Goal: Task Accomplishment & Management: Use online tool/utility

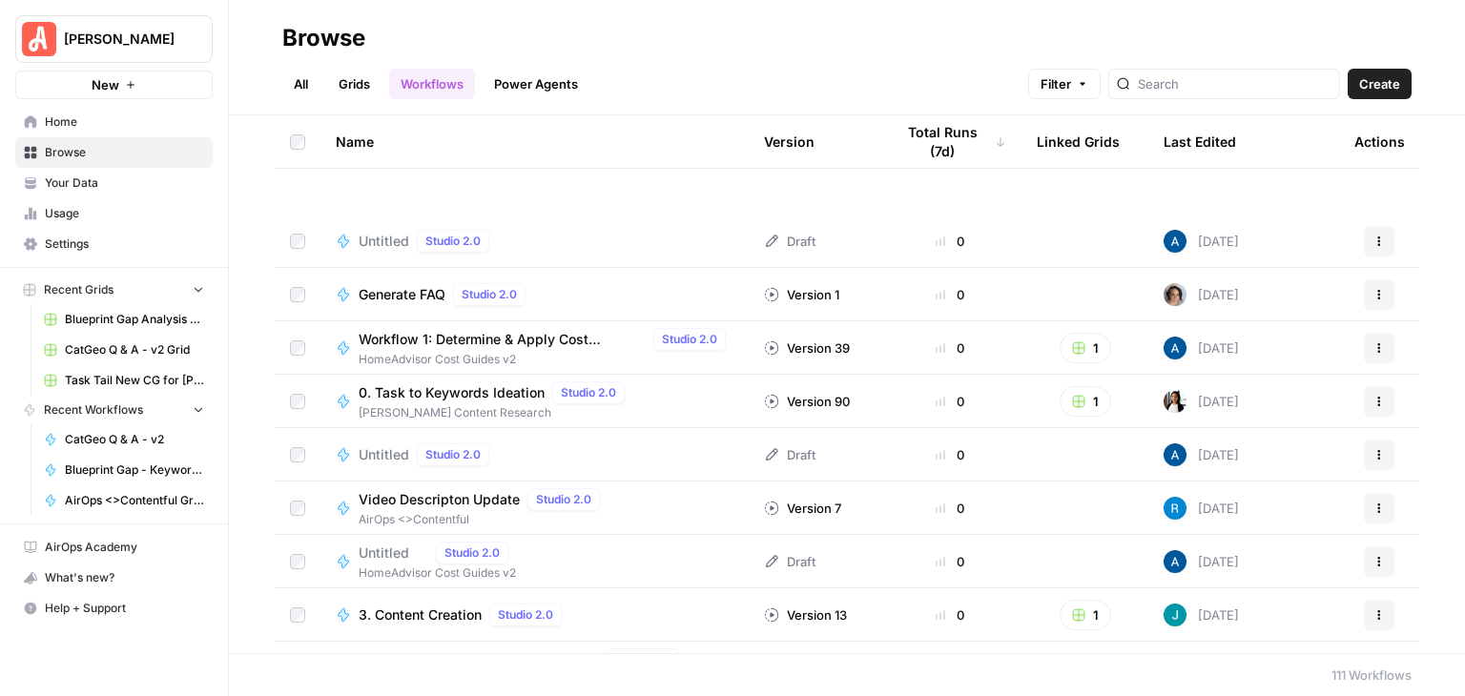
scroll to position [3434, 0]
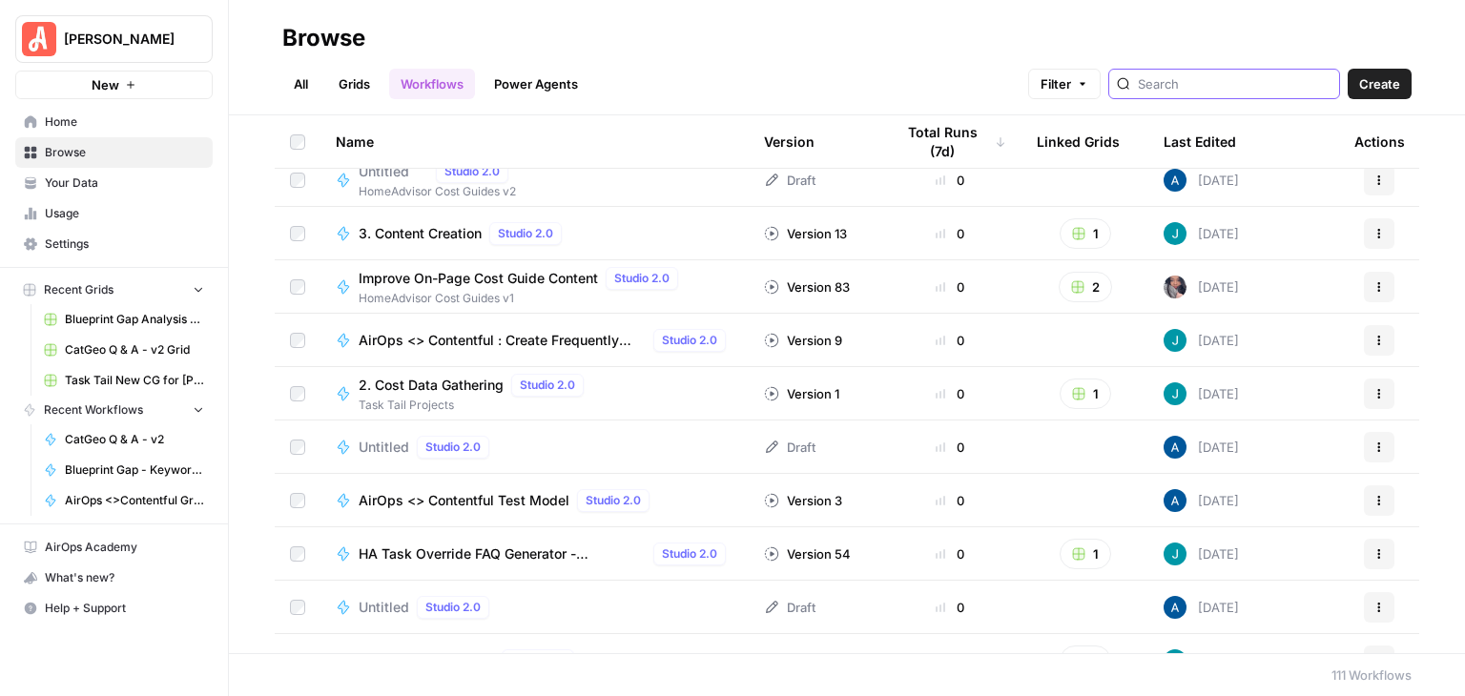
click at [1176, 89] on input "search" at bounding box center [1235, 83] width 194 height 19
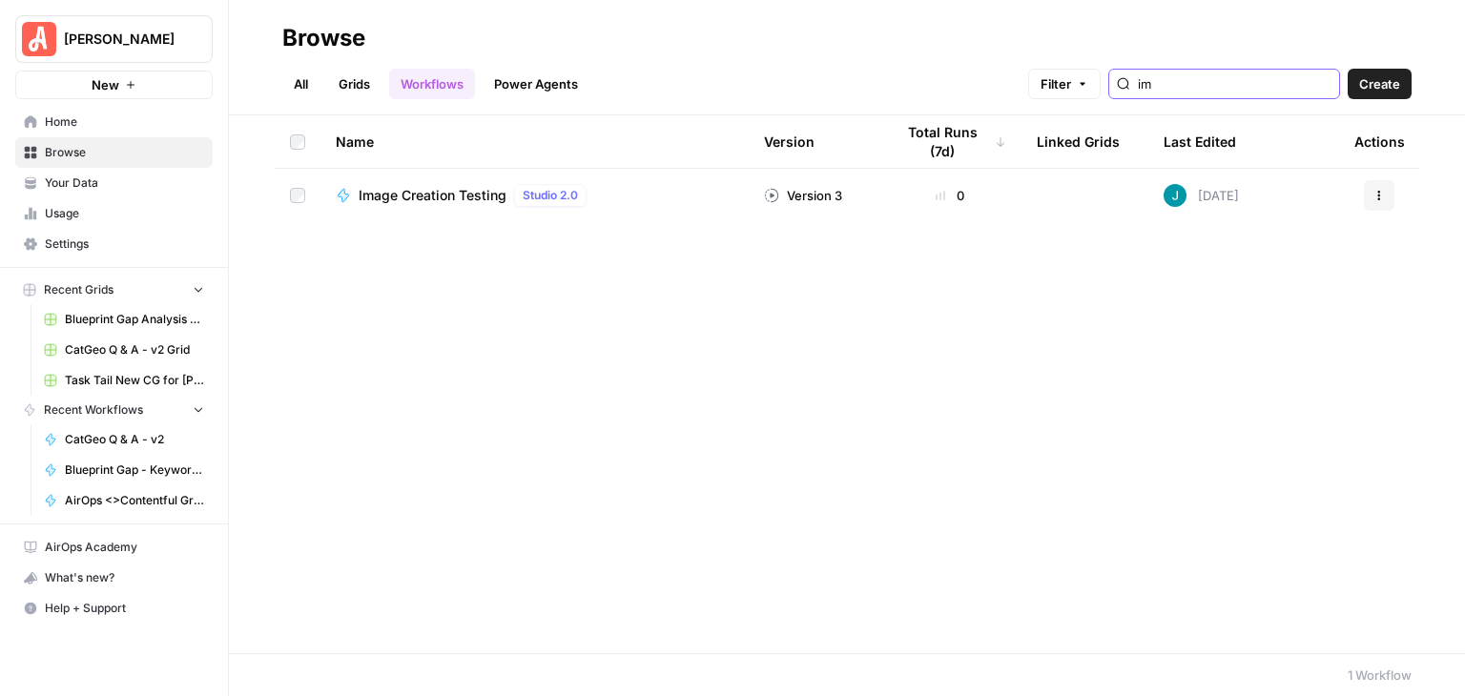
type input "i"
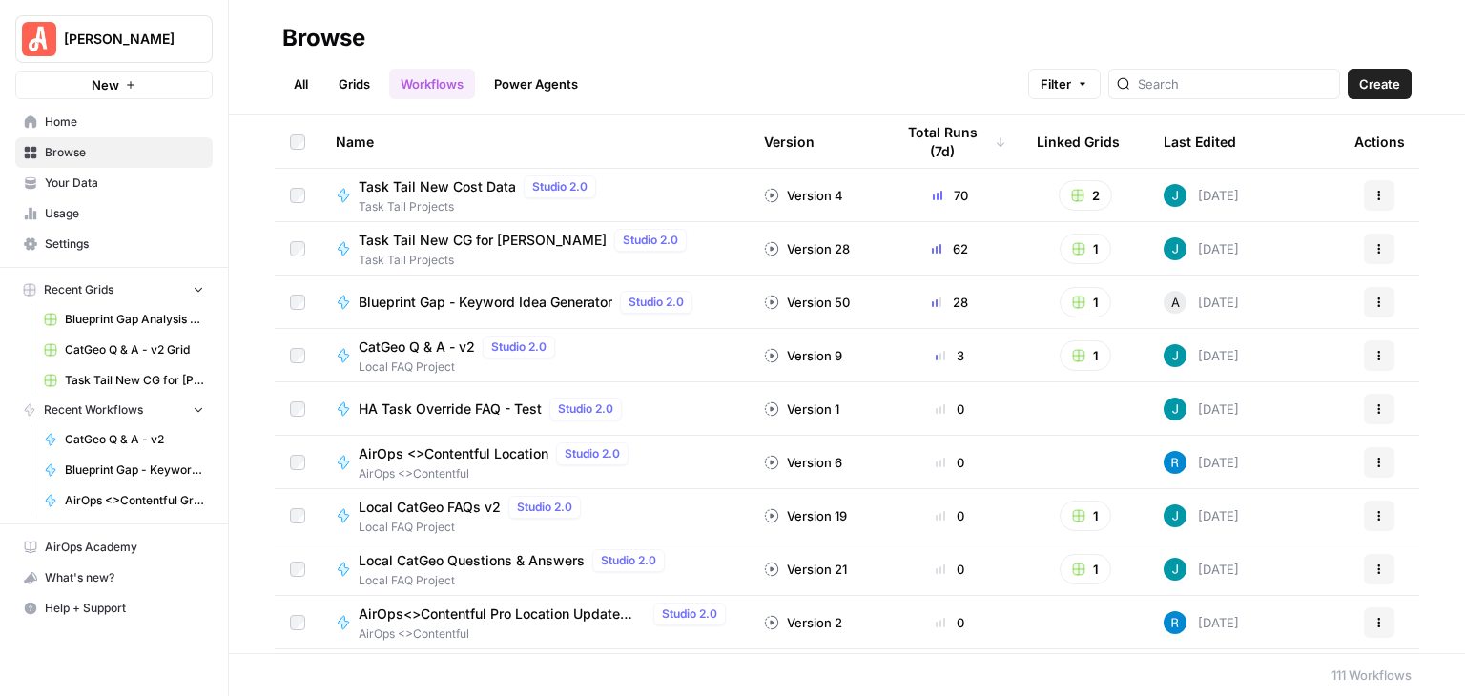
click at [1378, 85] on span "Create" at bounding box center [1379, 83] width 41 height 19
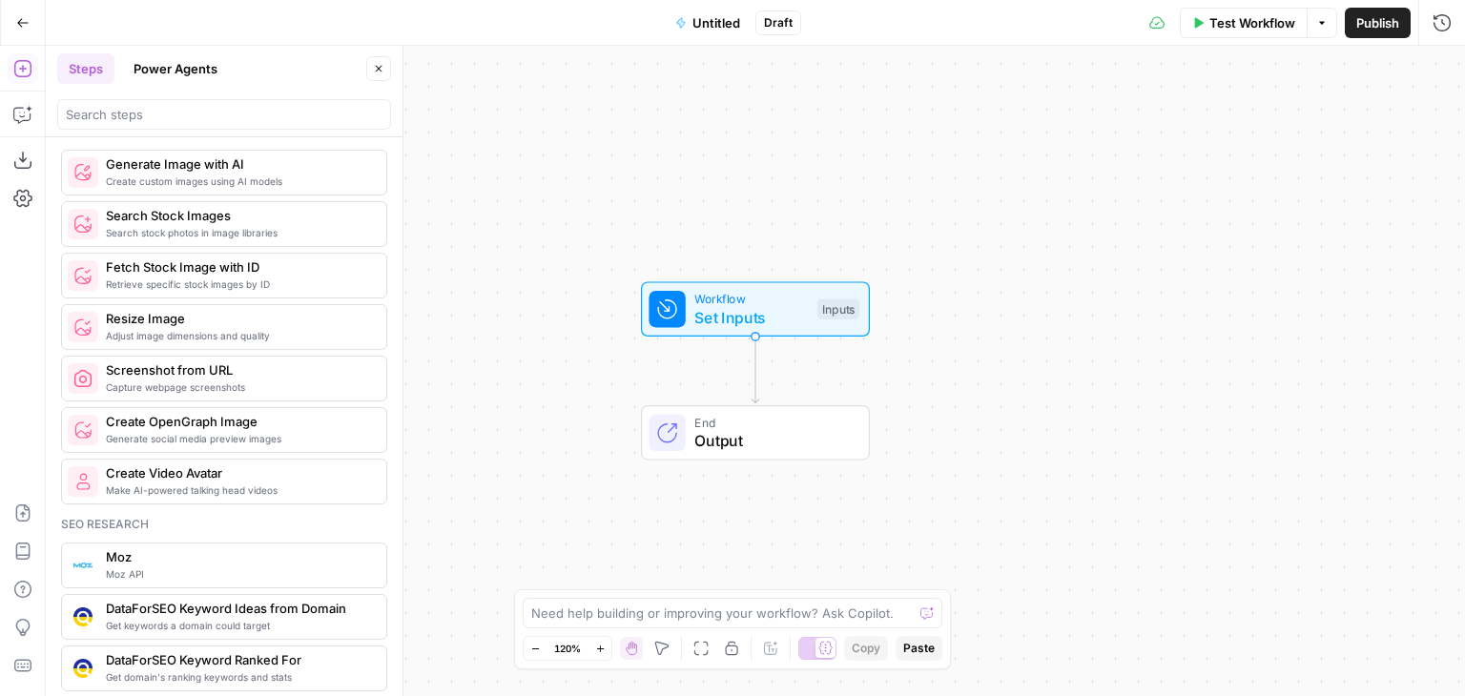
scroll to position [1431, 0]
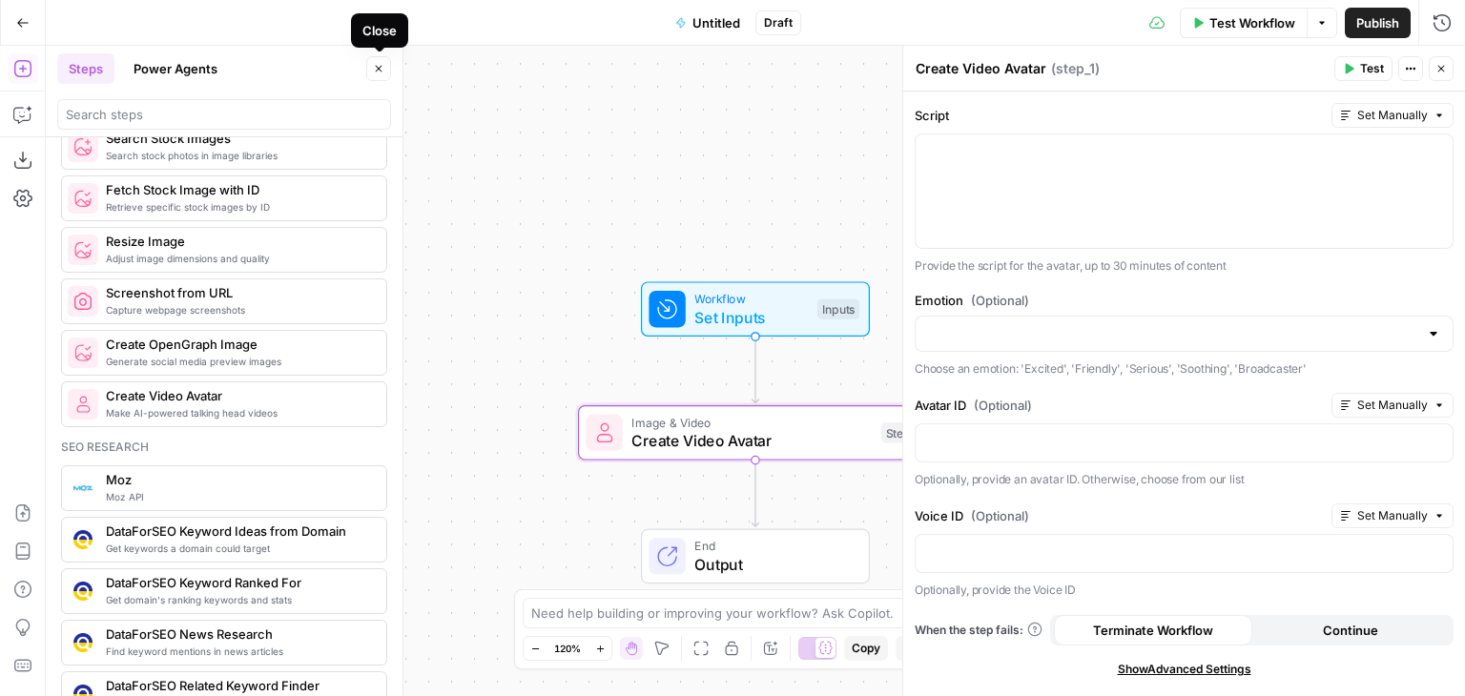
click at [377, 72] on icon "button" at bounding box center [378, 68] width 11 height 11
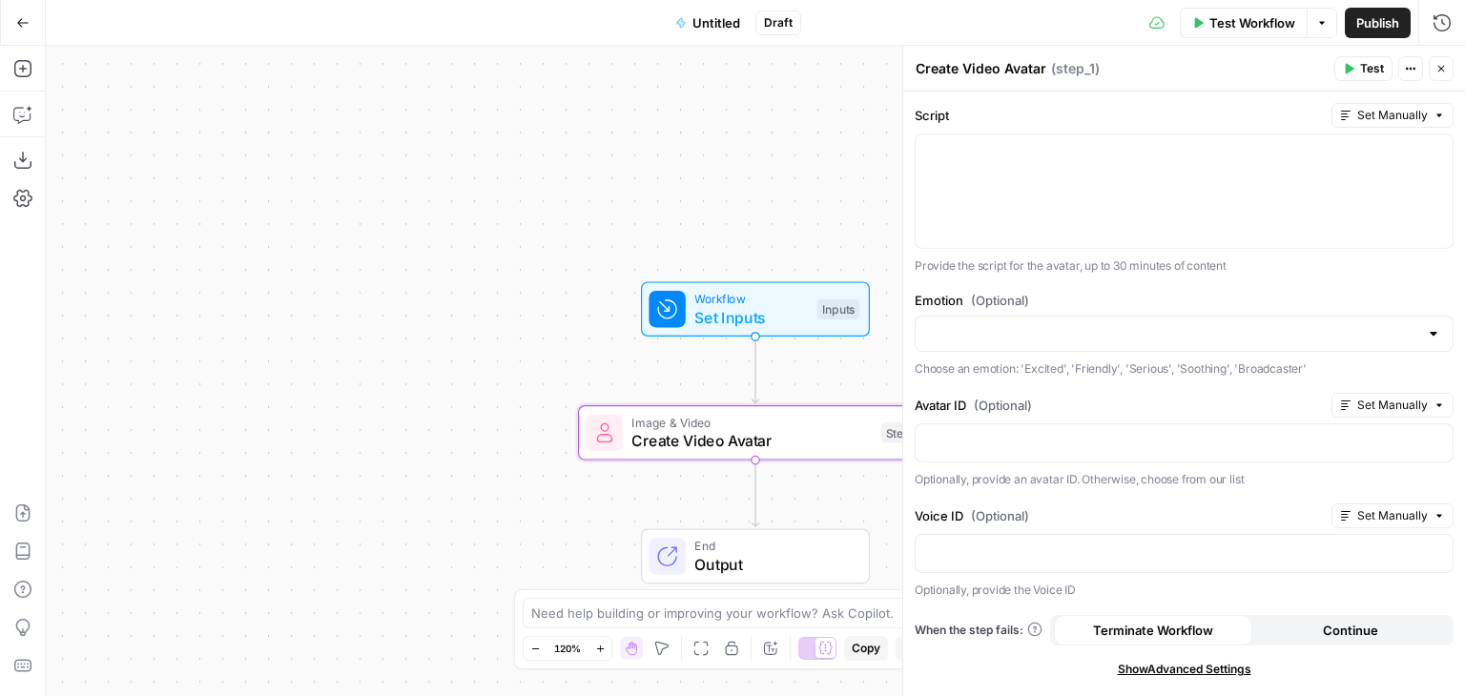
click at [1403, 402] on span "Set Manually" at bounding box center [1392, 405] width 71 height 17
click at [1161, 403] on label "Avatar ID (Optional)" at bounding box center [1119, 405] width 409 height 19
click at [1377, 508] on span "Set Manually" at bounding box center [1392, 515] width 71 height 17
click at [1153, 508] on label "Voice ID (Optional)" at bounding box center [1119, 515] width 409 height 19
drag, startPoint x: 1446, startPoint y: 62, endPoint x: 1373, endPoint y: 137, distance: 105.2
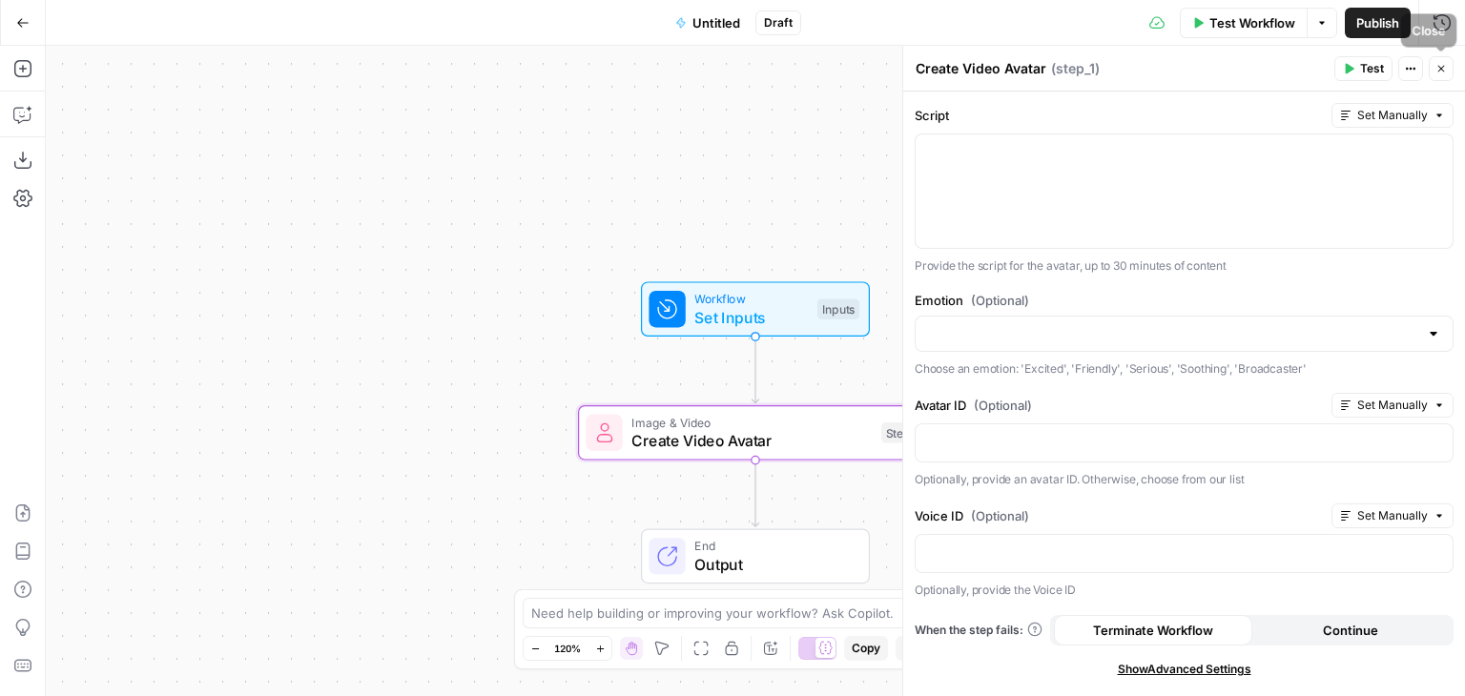
click at [1446, 63] on icon "button" at bounding box center [1440, 68] width 11 height 11
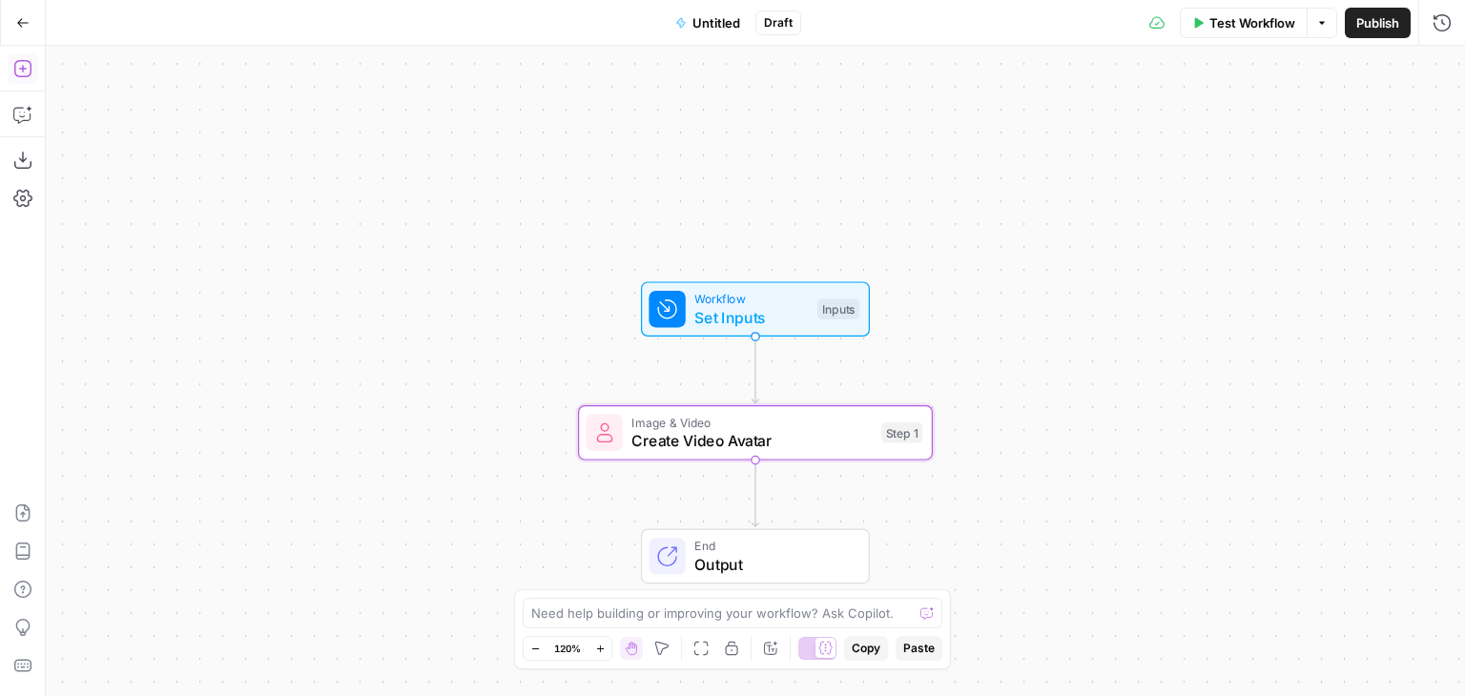
click at [23, 58] on button "Add Steps" at bounding box center [23, 68] width 31 height 31
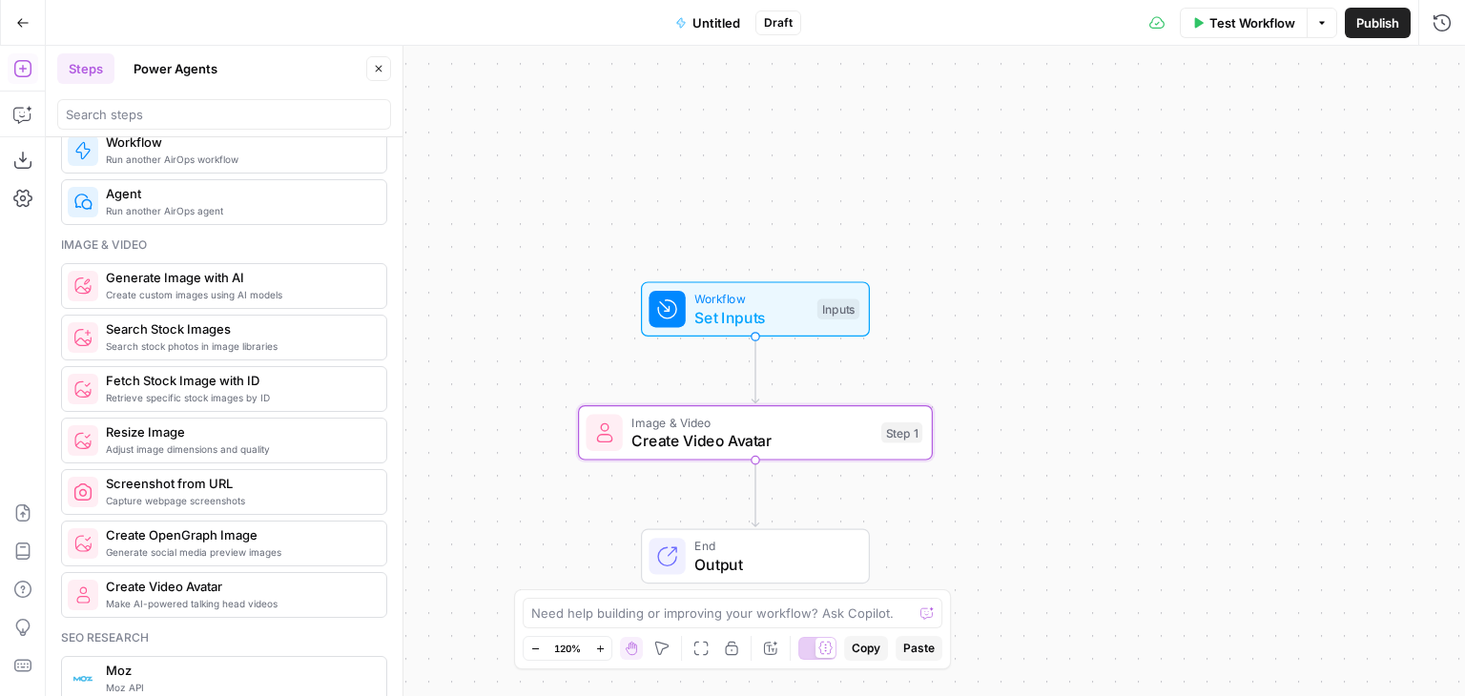
scroll to position [1335, 0]
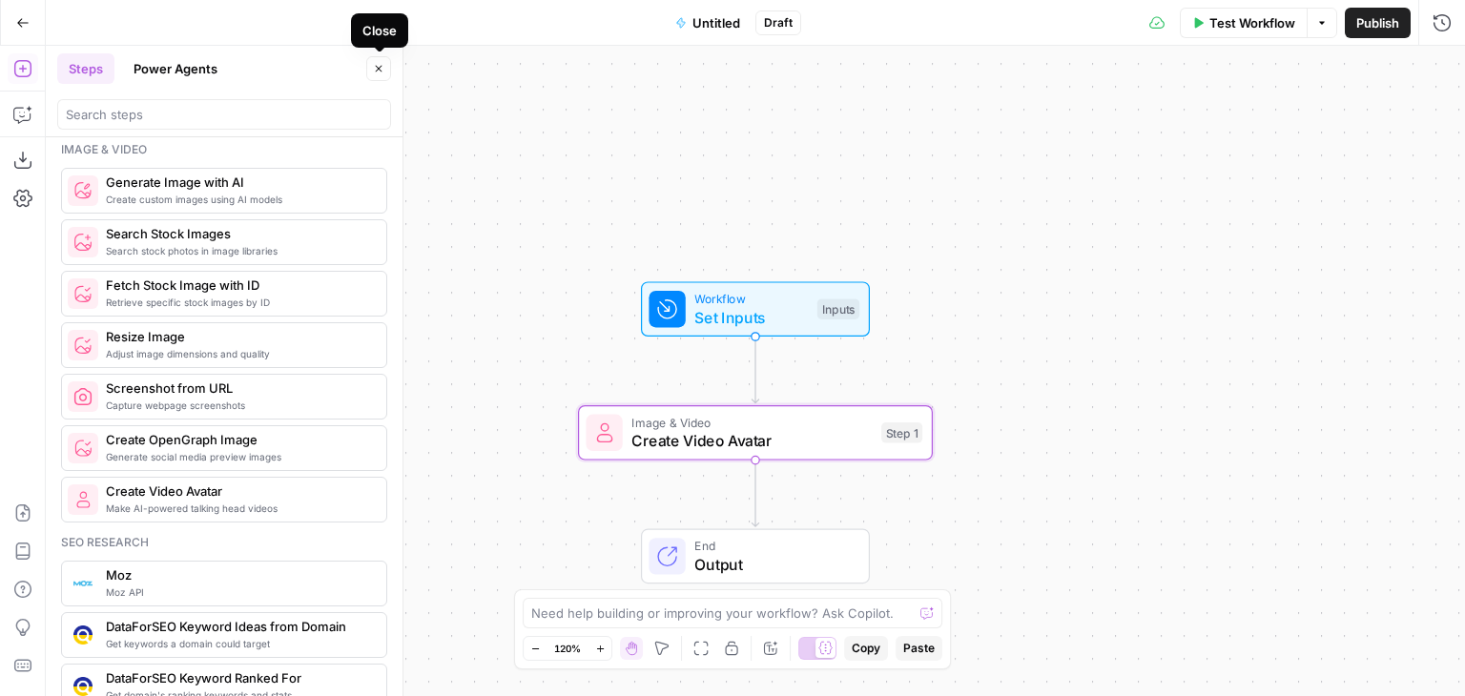
click at [373, 66] on icon "button" at bounding box center [378, 68] width 11 height 11
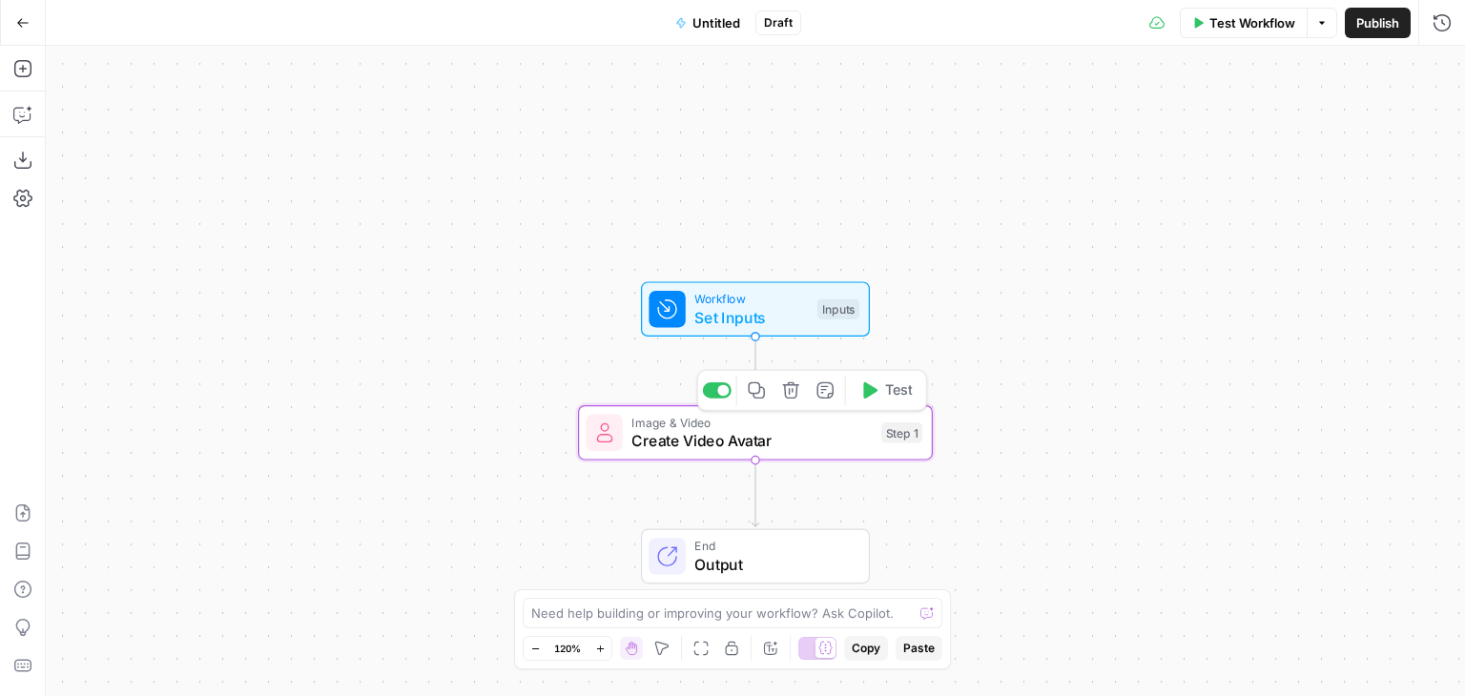
click at [870, 450] on span "Create Video Avatar" at bounding box center [751, 440] width 240 height 23
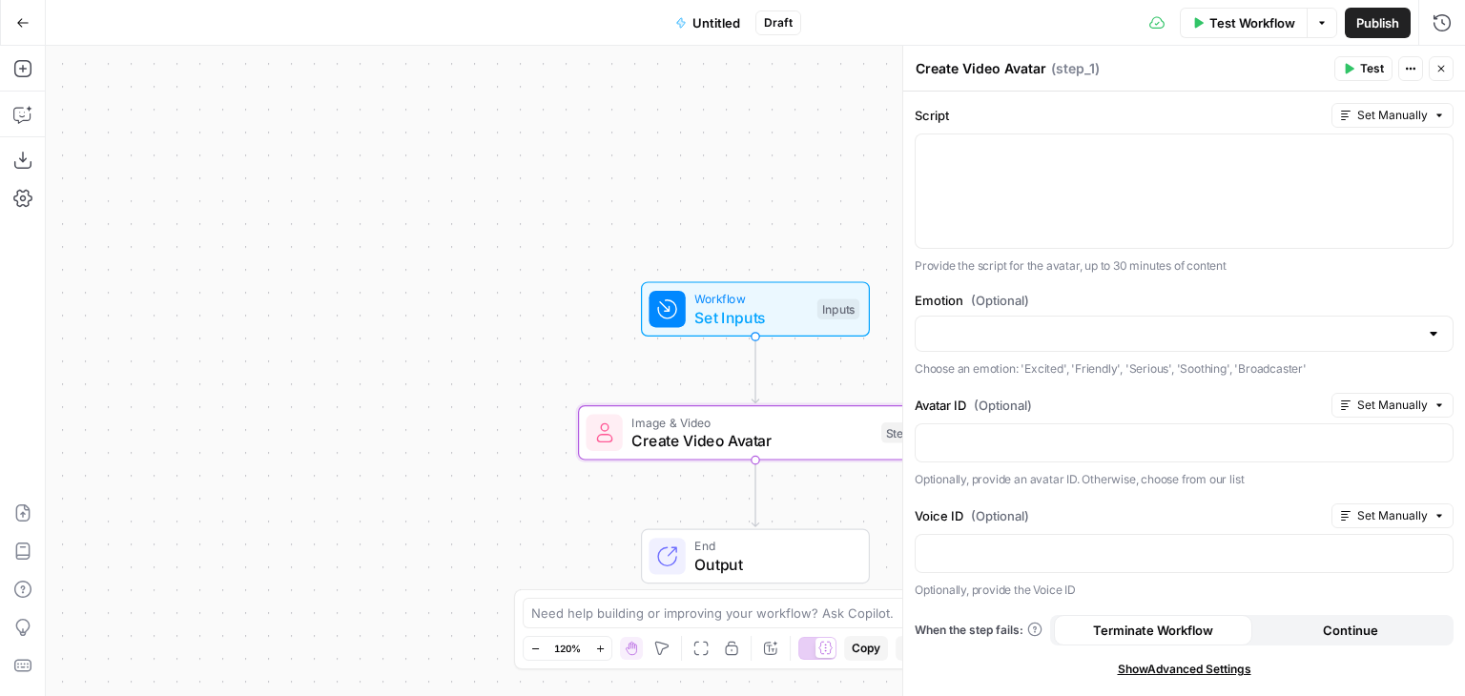
click at [1435, 404] on icon "button" at bounding box center [1439, 405] width 11 height 11
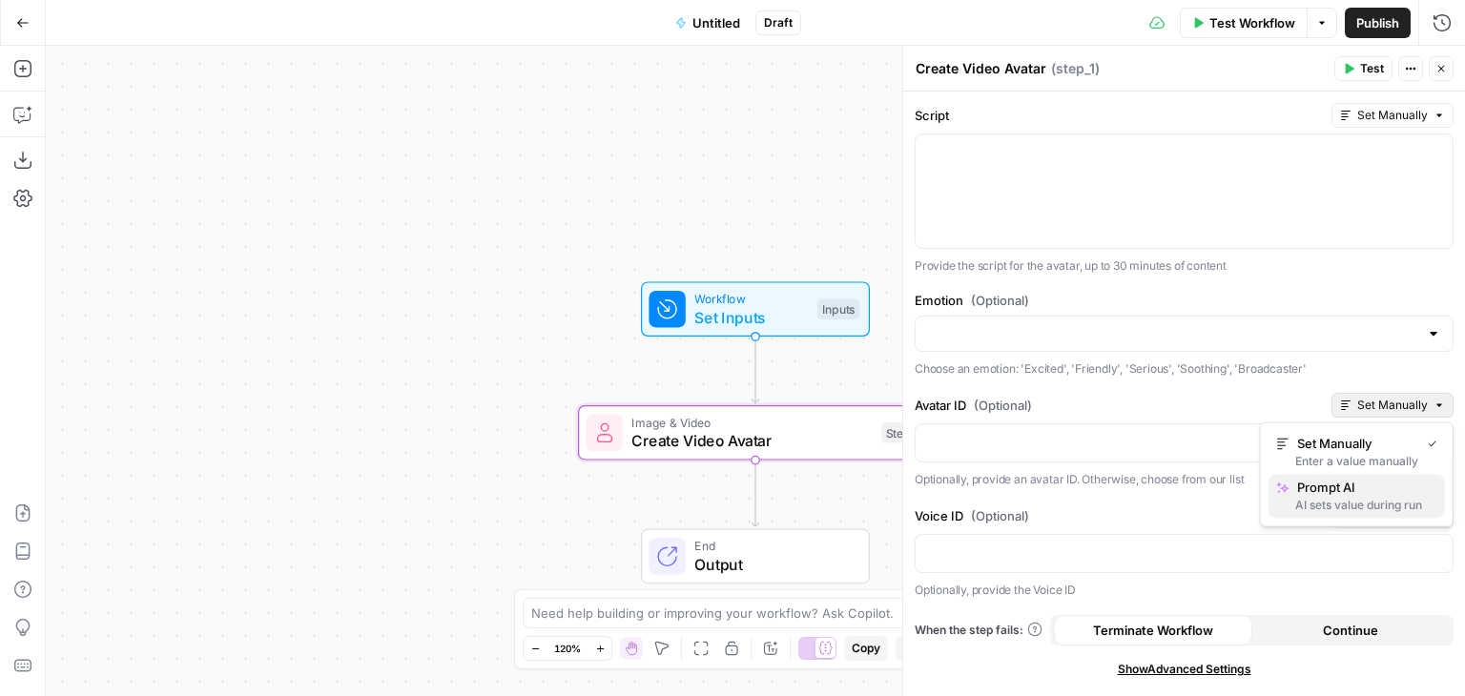
click at [1358, 486] on span "Prompt AI" at bounding box center [1363, 487] width 133 height 19
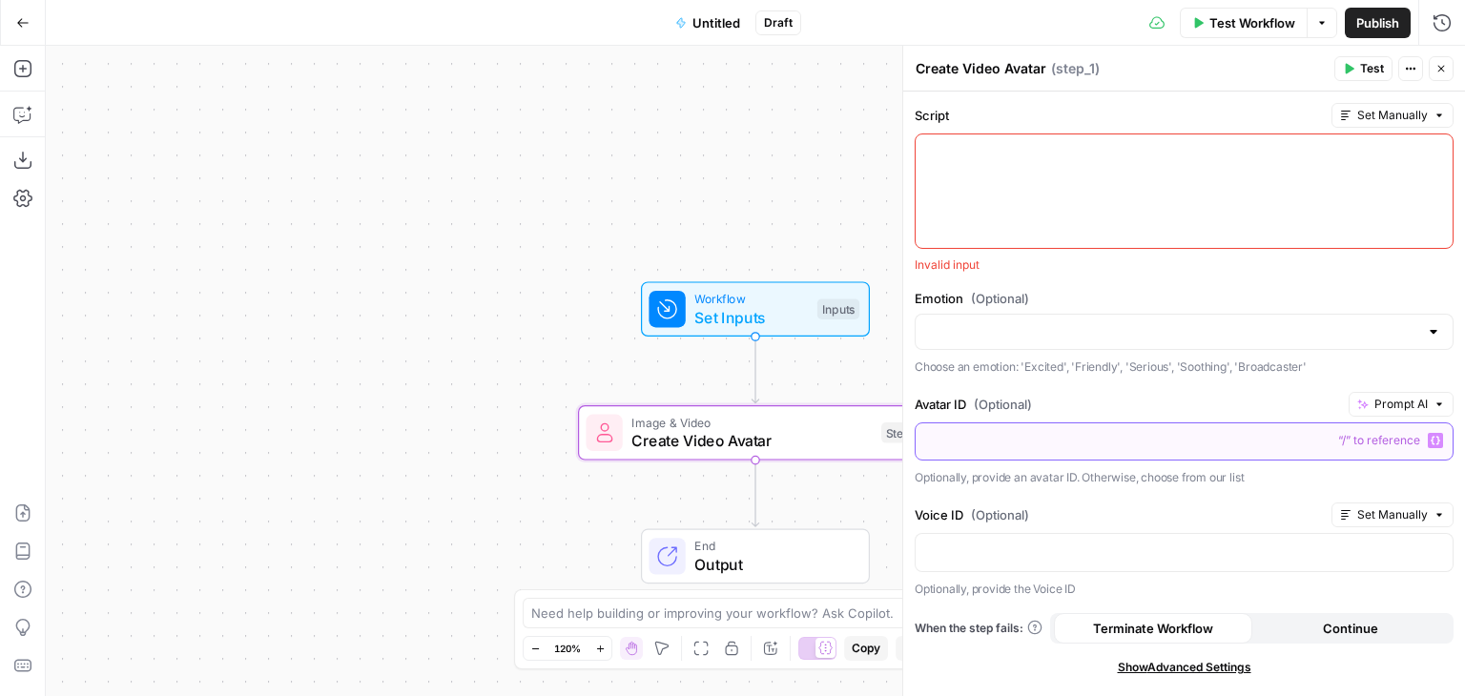
click at [1177, 431] on p at bounding box center [1184, 440] width 514 height 19
click at [1377, 398] on span "Prompt AI" at bounding box center [1400, 404] width 53 height 17
click at [1352, 440] on span "Set Manually" at bounding box center [1359, 442] width 136 height 19
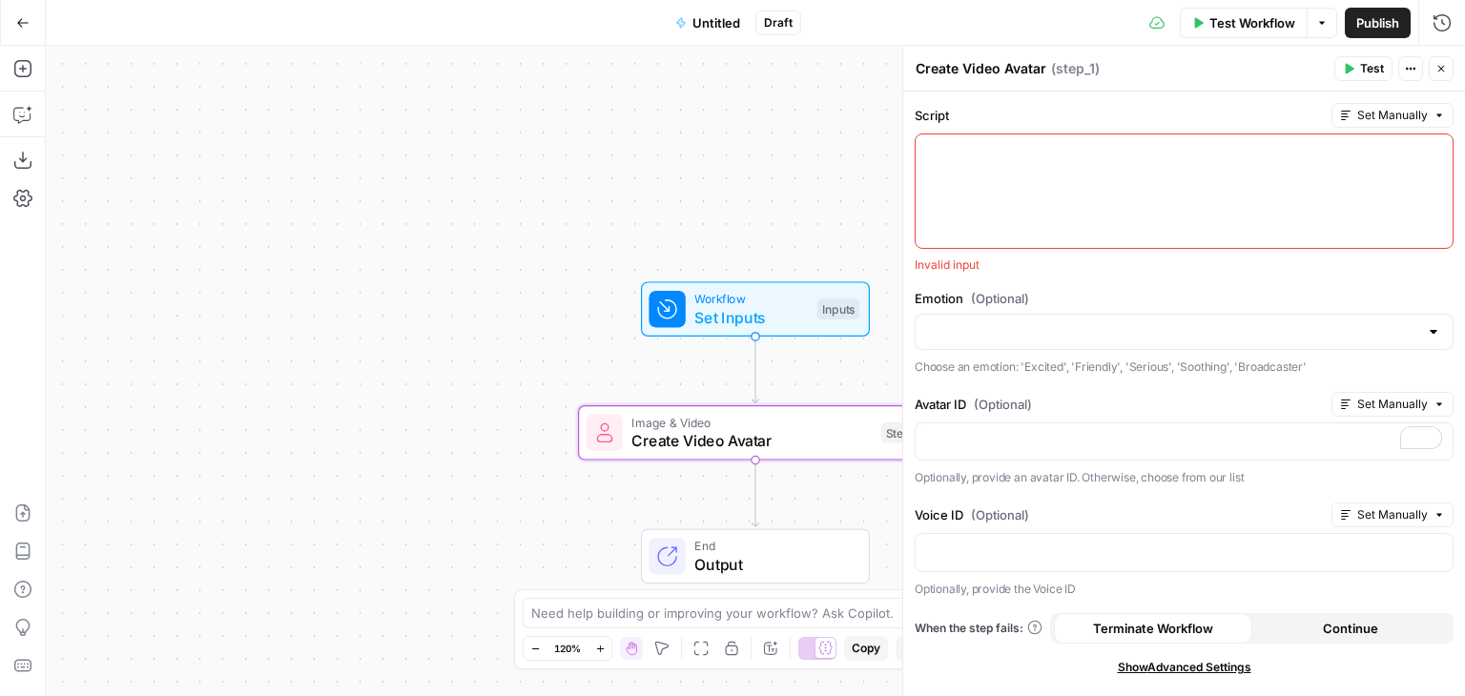
click at [1328, 277] on div "Script Set Manually Invalid input Emotion (Optional) Choose an emotion: 'Excite…" at bounding box center [1184, 394] width 562 height 605
click at [1306, 283] on div "Script Set Manually Invalid input Emotion (Optional) Choose an emotion: 'Excite…" at bounding box center [1184, 394] width 562 height 605
click at [1295, 404] on label "Avatar ID (Optional)" at bounding box center [1119, 404] width 409 height 19
click at [1190, 325] on input "Emotion (Optional)" at bounding box center [1172, 331] width 491 height 19
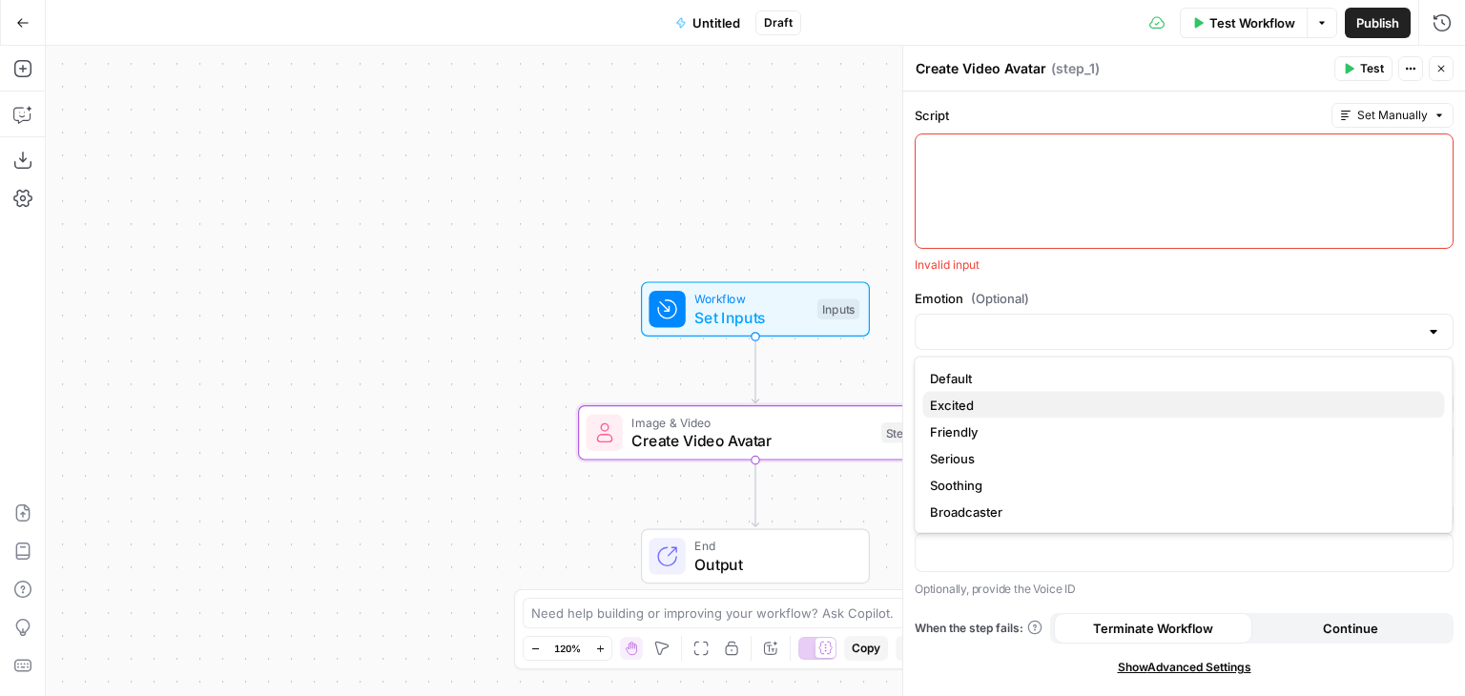
click at [1064, 404] on span "Excited" at bounding box center [1179, 405] width 499 height 19
type input "Excited"
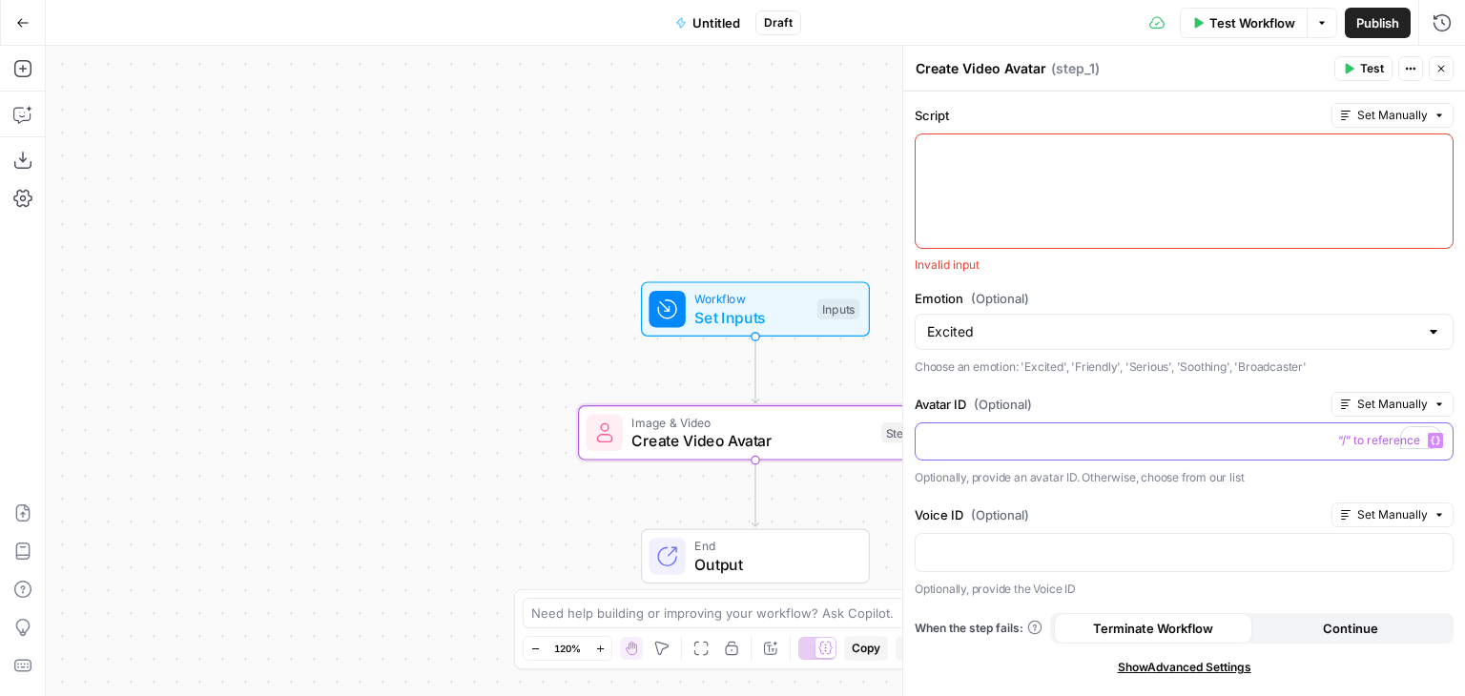
click at [1084, 431] on p "To enrich screen reader interactions, please activate Accessibility in Grammarl…" at bounding box center [1184, 440] width 514 height 19
drag, startPoint x: 973, startPoint y: 403, endPoint x: 916, endPoint y: 403, distance: 57.2
click at [916, 403] on label "Avatar ID (Optional)" at bounding box center [1119, 404] width 409 height 19
click at [1085, 437] on p "To enrich screen reader interactions, please activate Accessibility in Grammarl…" at bounding box center [1184, 440] width 514 height 19
drag, startPoint x: 968, startPoint y: 400, endPoint x: 917, endPoint y: 401, distance: 51.5
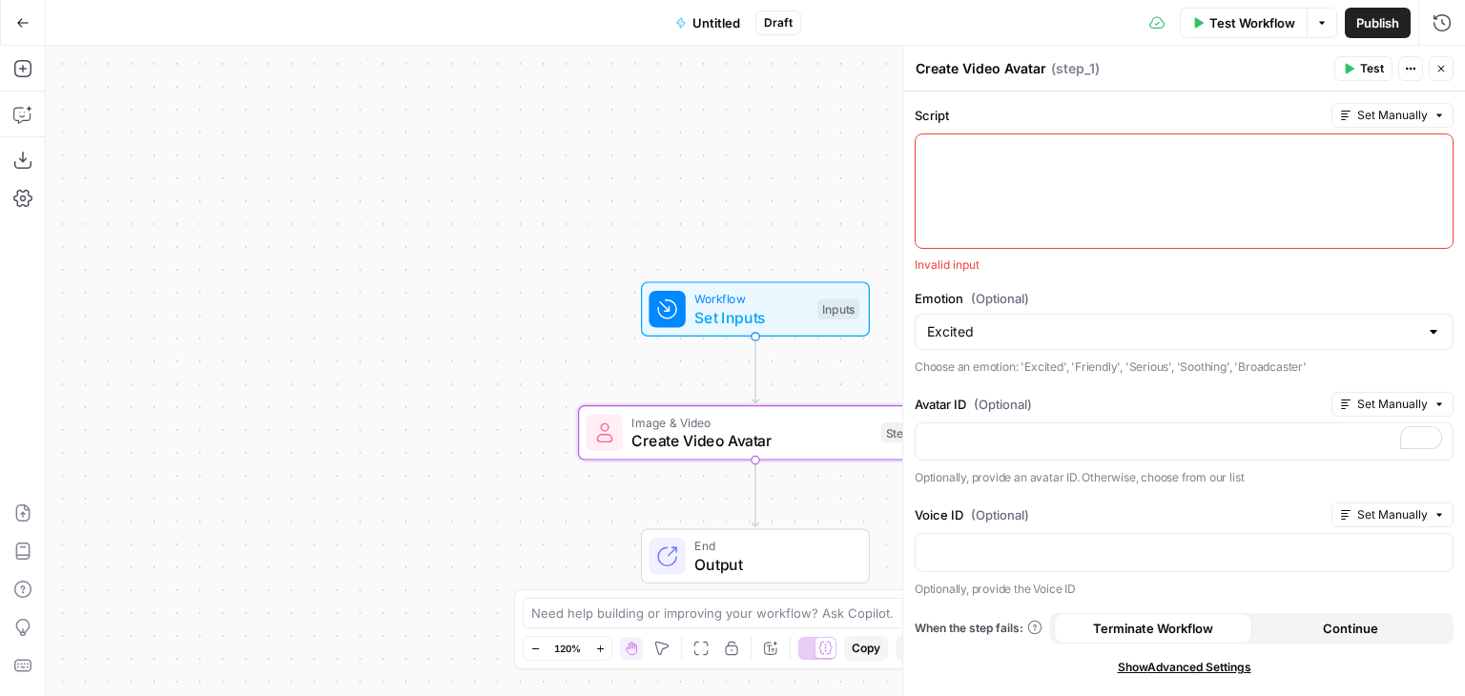
click at [917, 401] on label "Avatar ID (Optional)" at bounding box center [1119, 404] width 409 height 19
copy label "Avatar ID"
click at [1304, 482] on p "Optionally, provide an avatar ID. Otherwise, choose from our list" at bounding box center [1184, 477] width 539 height 19
click at [1155, 431] on p "To enrich screen reader interactions, please activate Accessibility in Grammarl…" at bounding box center [1184, 440] width 514 height 19
click at [1435, 544] on button "Variables Menu" at bounding box center [1435, 551] width 15 height 15
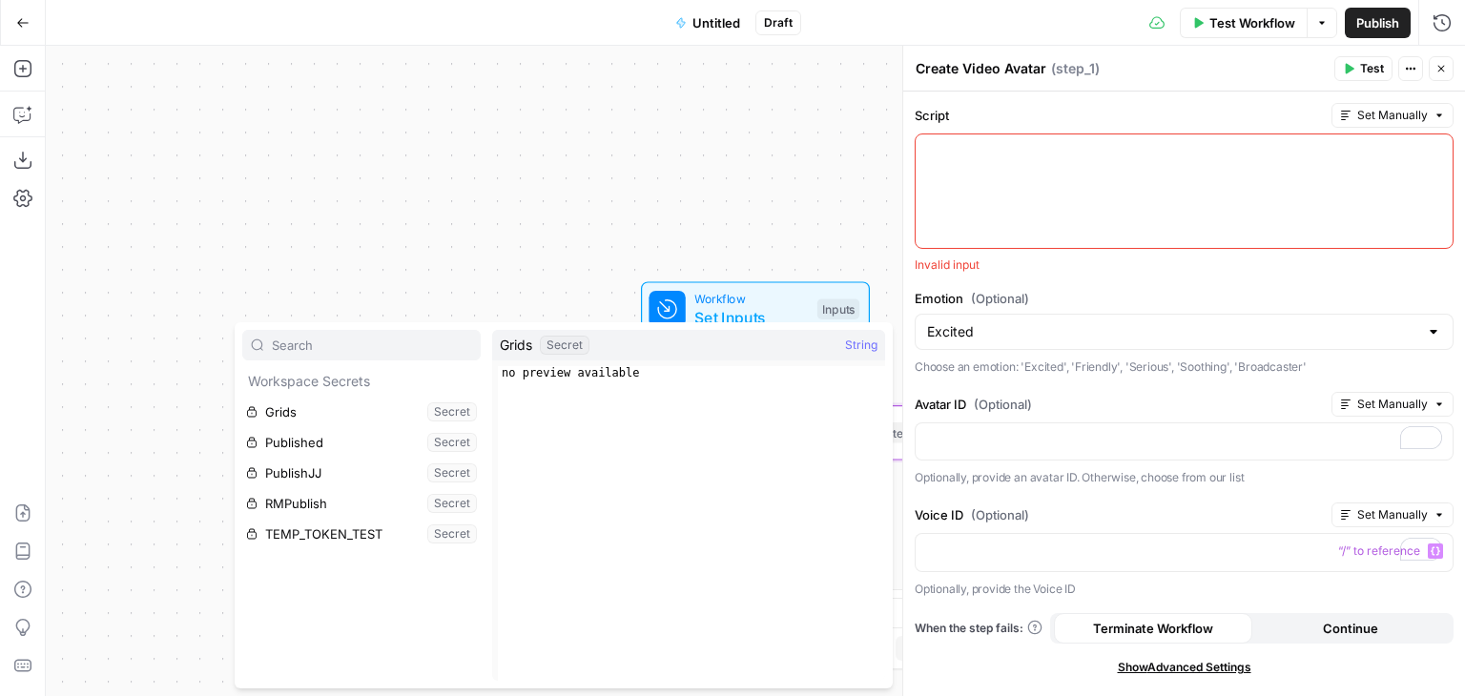
click at [1228, 514] on label "Voice ID (Optional)" at bounding box center [1119, 515] width 409 height 19
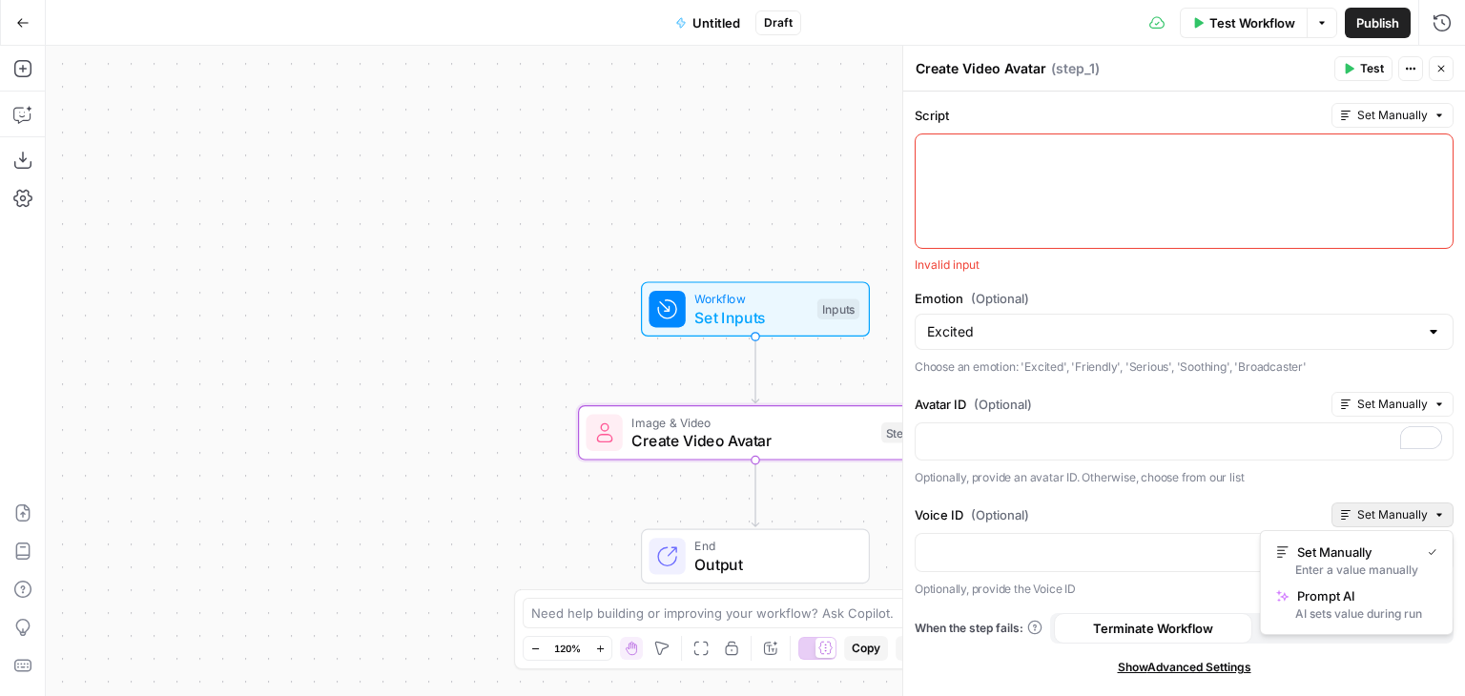
click at [1388, 513] on span "Set Manually" at bounding box center [1392, 514] width 71 height 17
click at [1354, 594] on span "Prompt AI" at bounding box center [1363, 596] width 133 height 19
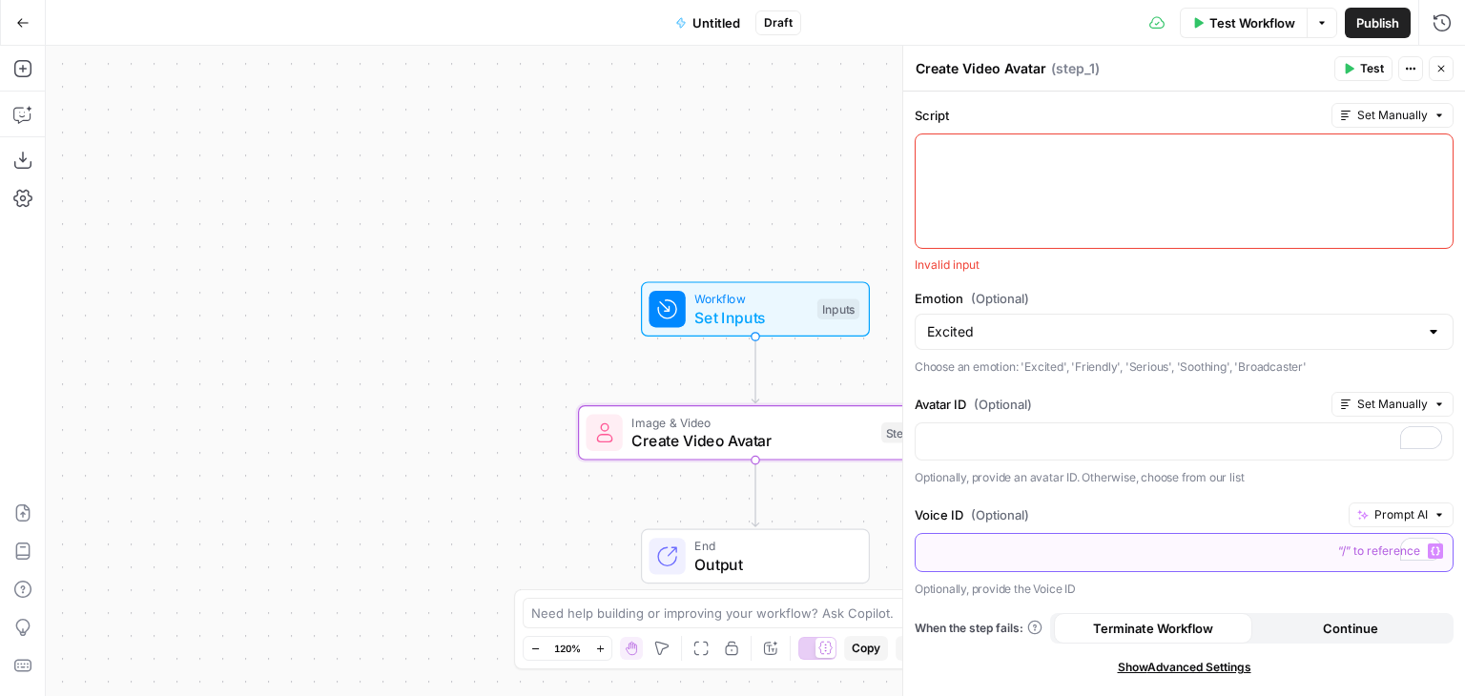
click at [1274, 552] on p "To enrich screen reader interactions, please activate Accessibility in Grammarl…" at bounding box center [1184, 551] width 514 height 19
click at [1306, 474] on p "Optionally, provide an avatar ID. Otherwise, choose from our list" at bounding box center [1184, 477] width 539 height 19
